Goal: Task Accomplishment & Management: Manage account settings

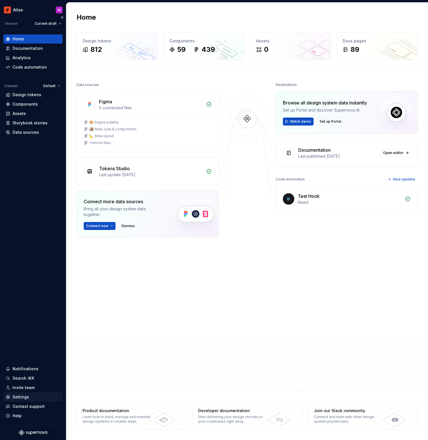
click at [27, 398] on div "Settings" at bounding box center [21, 397] width 17 height 6
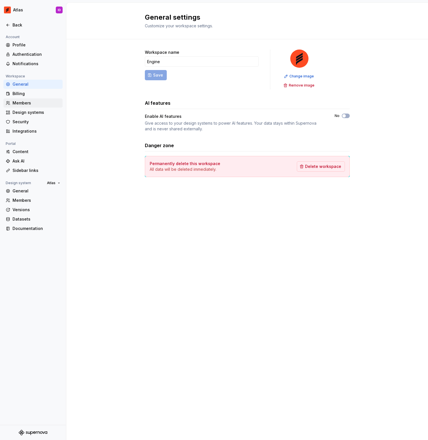
click at [24, 102] on div "Members" at bounding box center [37, 103] width 48 height 6
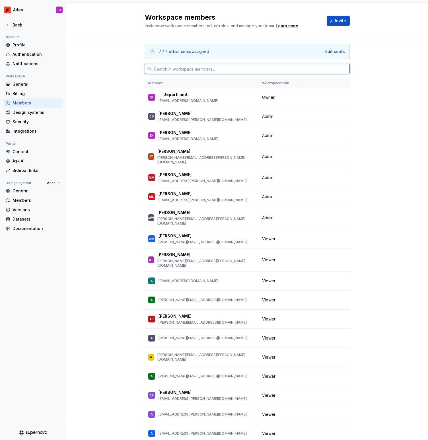
click at [175, 71] on input "text" at bounding box center [251, 69] width 198 height 10
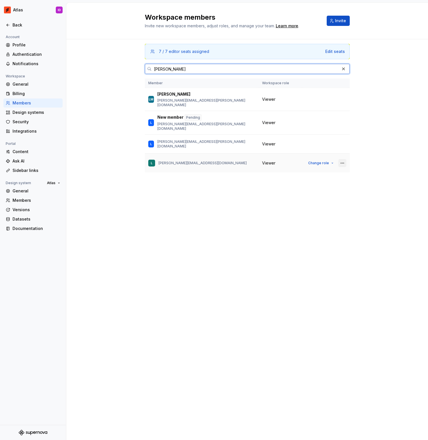
type input "[PERSON_NAME]"
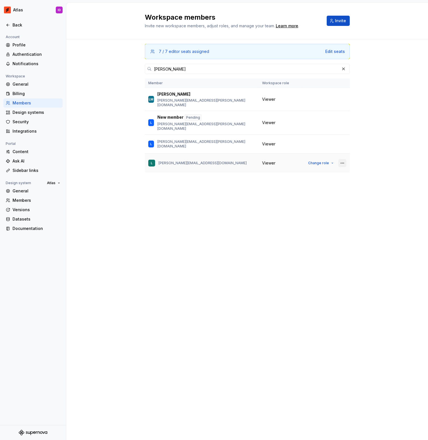
click at [344, 159] on button "button" at bounding box center [343, 163] width 8 height 8
click at [177, 161] on p "[PERSON_NAME][EMAIL_ADDRESS][DOMAIN_NAME]" at bounding box center [203, 163] width 88 height 5
copy p "[PERSON_NAME][EMAIL_ADDRESS][DOMAIN_NAME]"
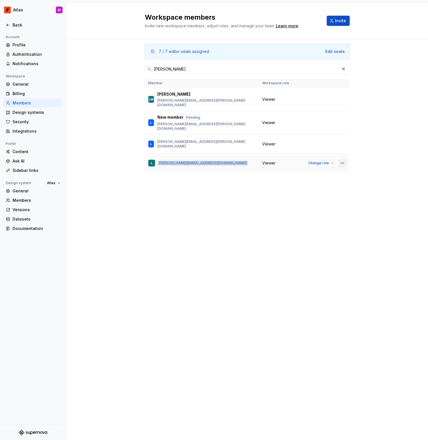
click at [340, 159] on button "button" at bounding box center [343, 163] width 8 height 8
click at [333, 169] on span "Remove from workspace" at bounding box center [309, 165] width 71 height 9
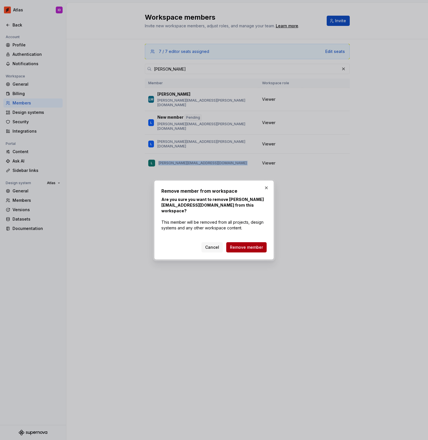
click at [239, 246] on span "Remove member" at bounding box center [246, 248] width 33 height 6
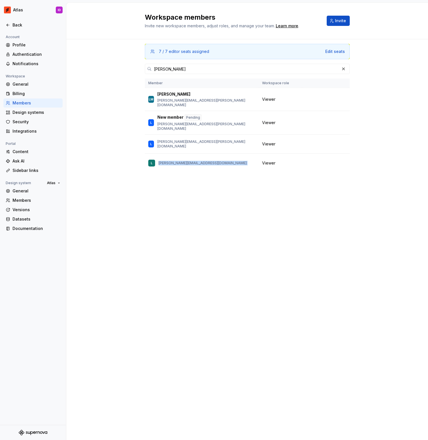
click at [334, 24] on button "Invite" at bounding box center [338, 21] width 23 height 10
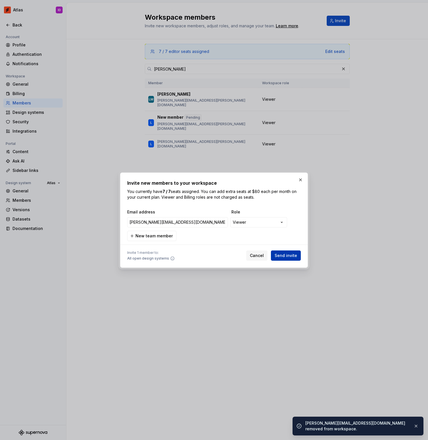
click at [292, 255] on span "Send invite" at bounding box center [286, 256] width 22 height 6
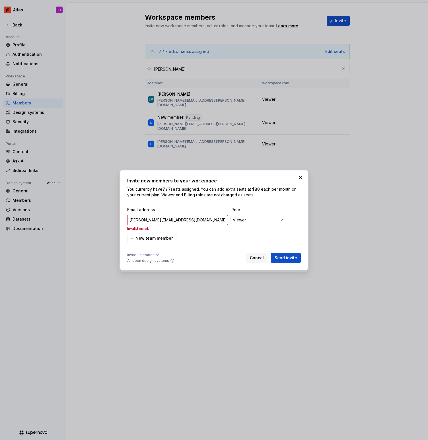
click at [197, 230] on p "Invalid email." at bounding box center [177, 228] width 101 height 5
click at [288, 257] on span "Send invite" at bounding box center [286, 258] width 22 height 6
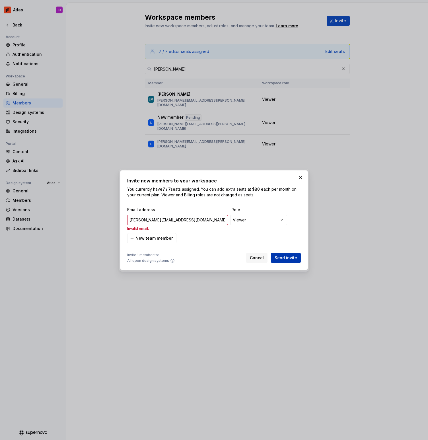
click at [288, 257] on span "Send invite" at bounding box center [286, 258] width 22 height 6
click at [212, 223] on input "[PERSON_NAME][EMAIL_ADDRESS][DOMAIN_NAME]" at bounding box center [177, 220] width 101 height 10
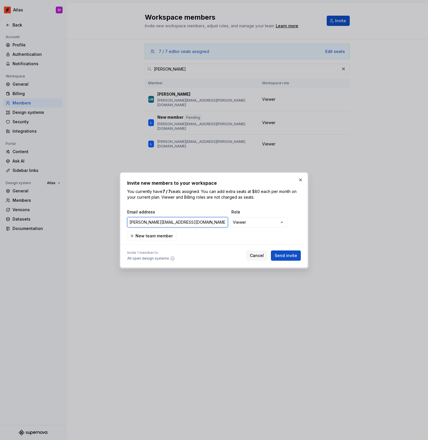
type input "[PERSON_NAME][EMAIL_ADDRESS][DOMAIN_NAME]"
click at [271, 251] on button "Send invite" at bounding box center [286, 256] width 30 height 10
